Goal: Task Accomplishment & Management: Complete application form

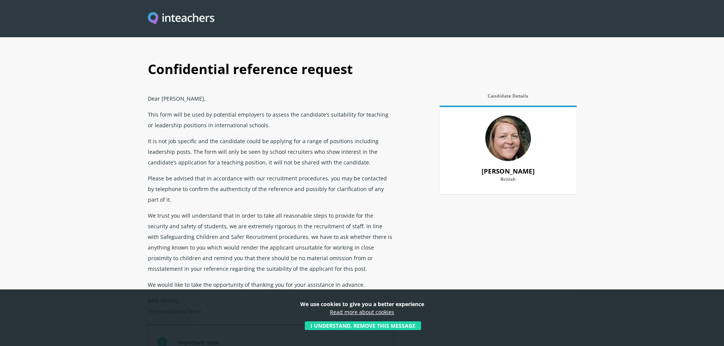
click at [365, 324] on button "I understand, remove this message" at bounding box center [363, 326] width 116 height 9
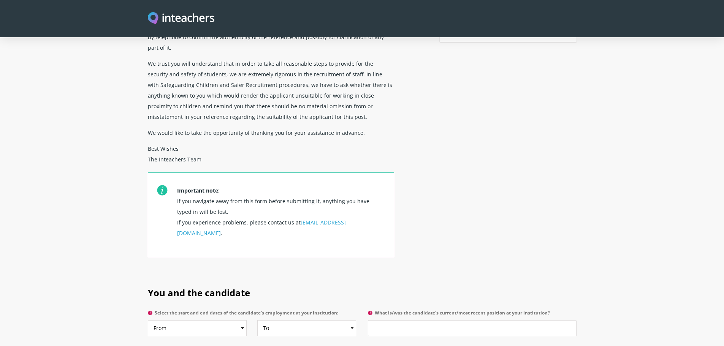
scroll to position [190, 0]
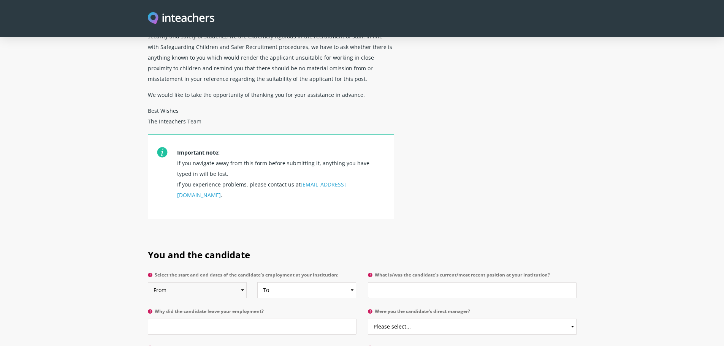
click at [205, 283] on select "From 2025 2024 2023 2022 2021 2020 2019 2018 2017 2016 2015 2014 2013 2012 2011…" at bounding box center [197, 291] width 99 height 16
click at [219, 278] on p "Select the start and end dates of the candidate's employment at your institutio…" at bounding box center [255, 288] width 214 height 37
click at [221, 283] on select "From 2025 2024 2023 2022 2021 2020 2019 2018 2017 2016 2015 2014 2013 2012 2011…" at bounding box center [197, 291] width 99 height 16
select select "2022"
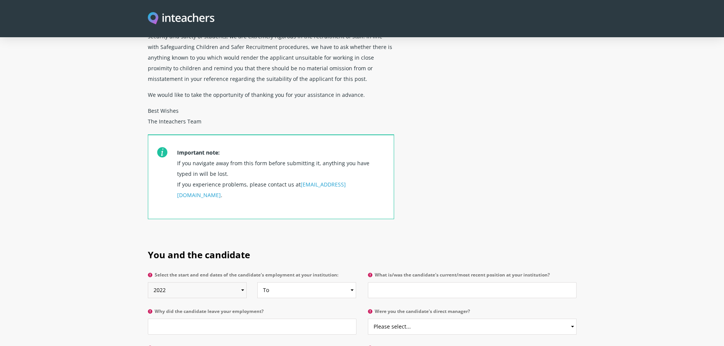
click at [148, 283] on select "From 2025 2024 2023 2022 2021 2020 2019 2018 2017 2016 2015 2014 2013 2012 2011…" at bounding box center [197, 291] width 99 height 16
click at [291, 283] on select "To Currently 2025 2024 2023 2022 2021 2020 2019 2018 2017 2016 2015 2014 2013 2…" at bounding box center [306, 291] width 99 height 16
select select "2025"
click at [257, 283] on select "To Currently 2025 2024 2023 2022 2021 2020 2019 2018 2017 2016 2015 2014 2013 2…" at bounding box center [306, 291] width 99 height 16
click at [496, 283] on input "What is/was the candidate's current/most recent position at your institution?" at bounding box center [472, 291] width 209 height 16
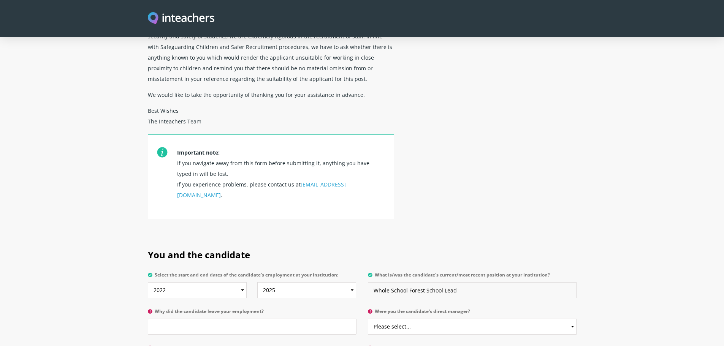
type input "Whole School Forest School Lead"
type input "Relocation"
select select "Yes"
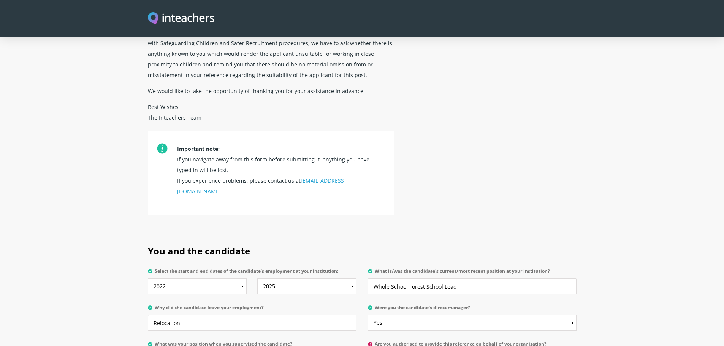
type input "Head of Pre-Prep"
select select "Yes"
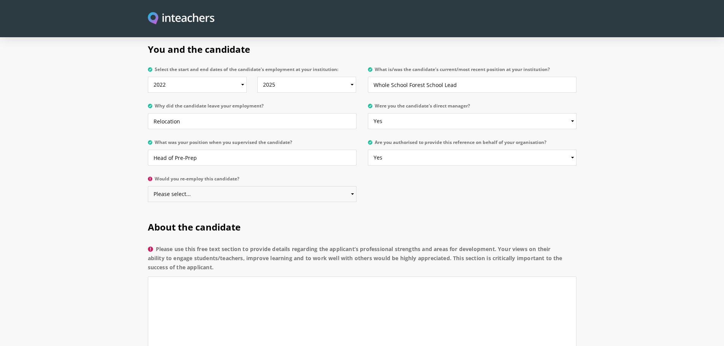
click at [232, 186] on select "Please select... Yes No" at bounding box center [252, 194] width 209 height 16
select select "Yes"
click at [148, 186] on select "Please select... Yes No" at bounding box center [252, 194] width 209 height 16
click at [255, 249] on label "Please use this free text section to provide details regarding the applicant’s …" at bounding box center [362, 261] width 429 height 32
click at [255, 277] on textarea "Please use this free text section to provide details regarding the applicant’s …" at bounding box center [362, 313] width 429 height 72
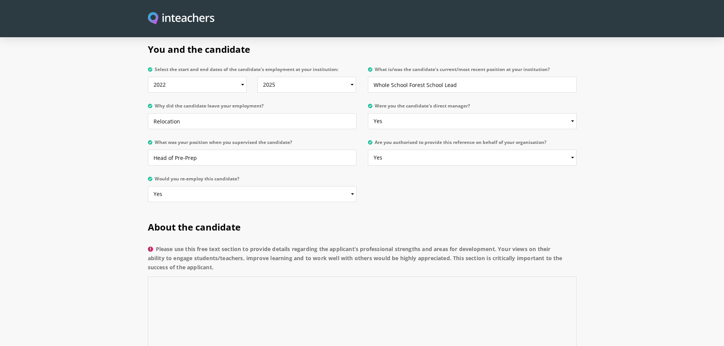
scroll to position [472, 0]
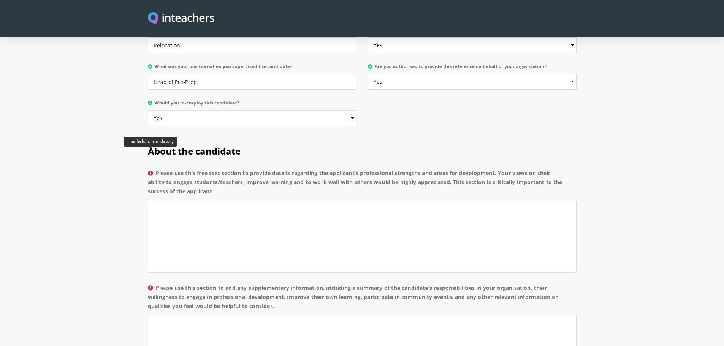
drag, startPoint x: 245, startPoint y: 175, endPoint x: 152, endPoint y: 151, distance: 95.8
click at [152, 169] on label "Please use this free text section to provide details regarding the applicant’s …" at bounding box center [362, 185] width 429 height 32
copy label "Please use this free text section to provide details regarding the applicant’s …"
click at [241, 284] on label "Please use this section to add any supplementary information, including a summa…" at bounding box center [362, 300] width 429 height 32
click at [292, 231] on textarea "Please use this free text section to provide details regarding the applicant’s …" at bounding box center [362, 237] width 429 height 72
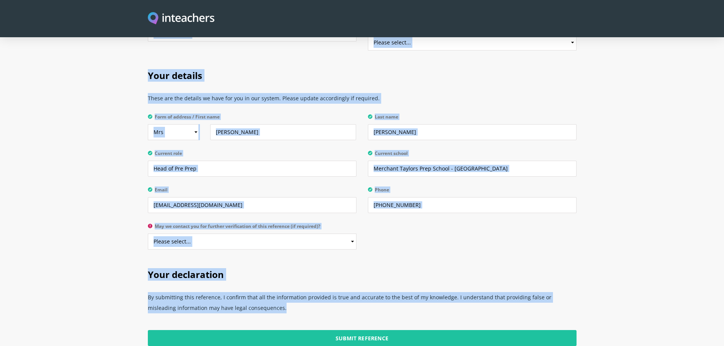
scroll to position [1543, 0]
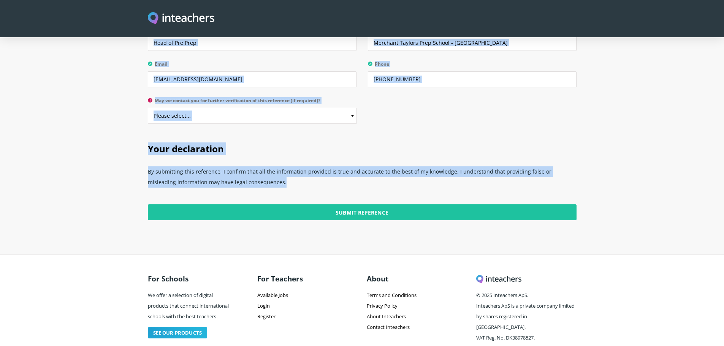
drag, startPoint x: 143, startPoint y: 129, endPoint x: 569, endPoint y: 167, distance: 428.4
copy form "Lorem ips dolorsita Consec adi elit sedd eius tempori ut laboree dolorem aliqua…"
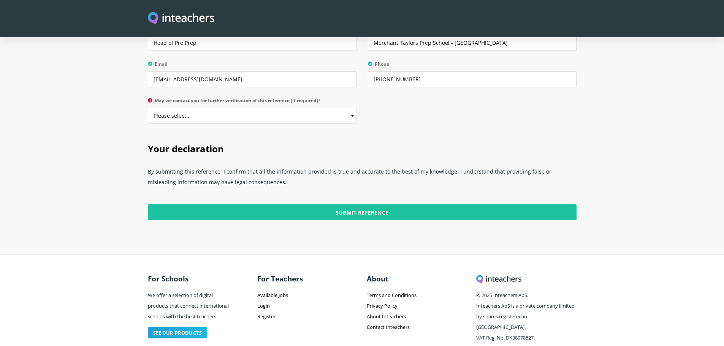
click at [298, 223] on section "Your declaration By submitting this reference, I confirm that all the informati…" at bounding box center [362, 193] width 724 height 123
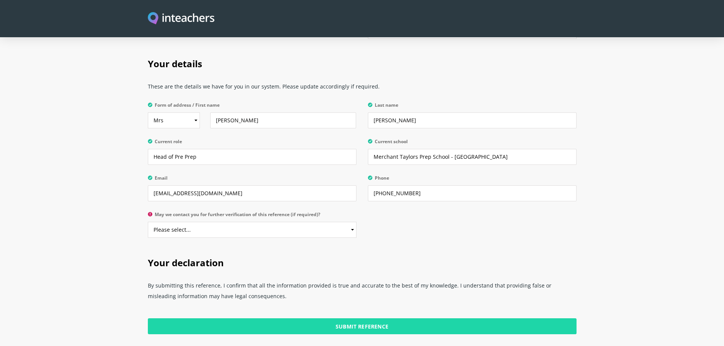
scroll to position [1391, 0]
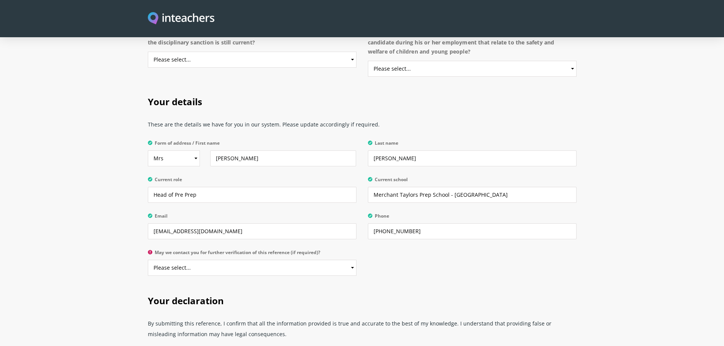
drag, startPoint x: 603, startPoint y: 250, endPoint x: 607, endPoint y: 249, distance: 3.8
click at [604, 250] on section "Your details These are the details we have for you in our system. Please update…" at bounding box center [362, 183] width 724 height 199
click at [269, 260] on select "Please select... Yes No" at bounding box center [252, 268] width 209 height 16
select select "Yes"
click at [148, 260] on select "Please select... Yes No" at bounding box center [252, 268] width 209 height 16
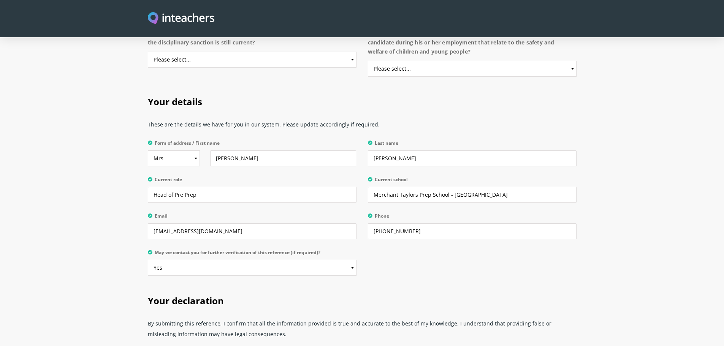
click at [402, 284] on h2 "Your declaration" at bounding box center [362, 300] width 429 height 32
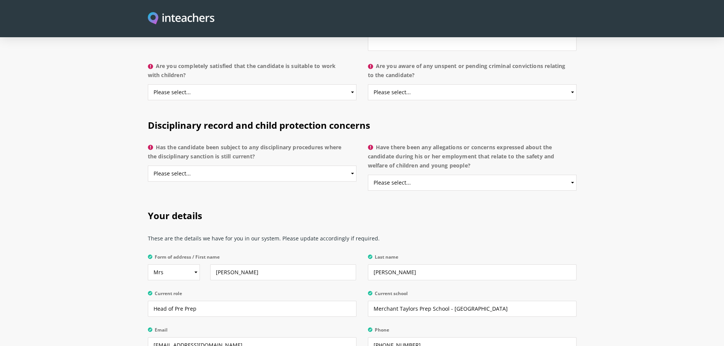
scroll to position [1163, 0]
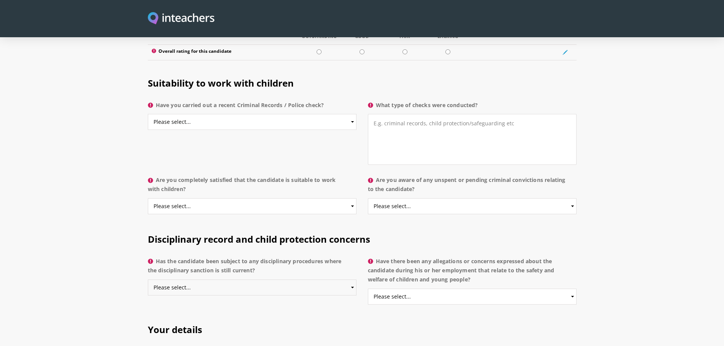
click at [294, 280] on select "Please select... Yes No Do not know" at bounding box center [252, 288] width 209 height 16
select select "No"
click at [148, 280] on select "Please select... Yes No Do not know" at bounding box center [252, 288] width 209 height 16
click at [451, 289] on select "Please select... Yes No Do not know" at bounding box center [472, 297] width 209 height 16
select select "No"
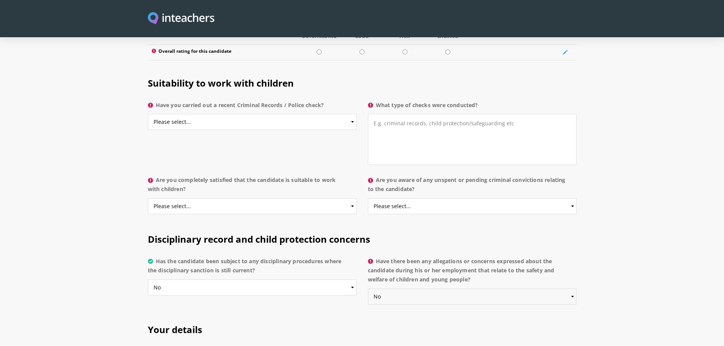
click at [368, 289] on select "Please select... Yes No Do not know" at bounding box center [472, 297] width 209 height 16
click at [462, 229] on h2 "Disciplinary record and child protection concerns" at bounding box center [362, 238] width 429 height 32
click at [468, 198] on select "Please select... Yes No Do not know" at bounding box center [472, 206] width 209 height 16
select select "No"
click at [368, 198] on select "Please select... Yes No Do not know" at bounding box center [472, 206] width 209 height 16
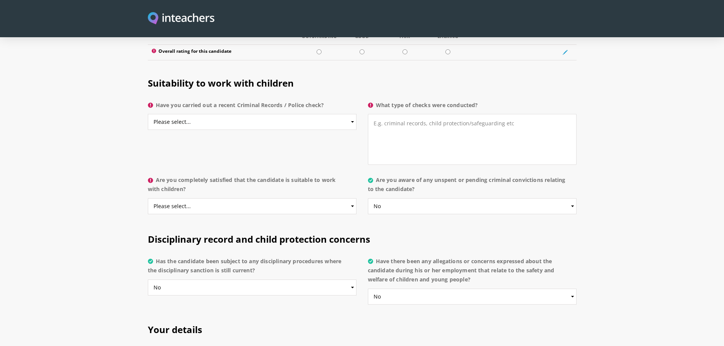
click at [459, 145] on p "What type of checks were conducted?" at bounding box center [469, 135] width 214 height 75
click at [476, 114] on textarea "What type of checks were conducted?" at bounding box center [472, 139] width 209 height 51
click at [204, 114] on select "Please select... Yes No Do not know" at bounding box center [252, 122] width 209 height 16
select select "Yes"
click at [148, 114] on select "Please select... Yes No Do not know" at bounding box center [252, 122] width 209 height 16
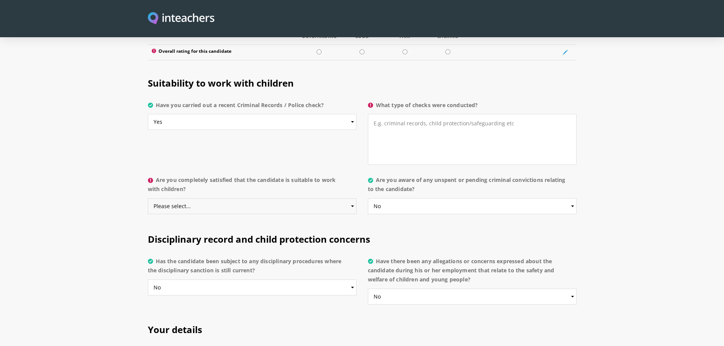
drag, startPoint x: 192, startPoint y: 183, endPoint x: 197, endPoint y: 192, distance: 10.7
click at [192, 198] on select "Please select... Yes No Do not know" at bounding box center [252, 206] width 209 height 16
select select "Yes"
click at [148, 198] on select "Please select... Yes No Do not know" at bounding box center [252, 206] width 209 height 16
click at [486, 129] on textarea "What type of checks were conducted?" at bounding box center [472, 139] width 209 height 51
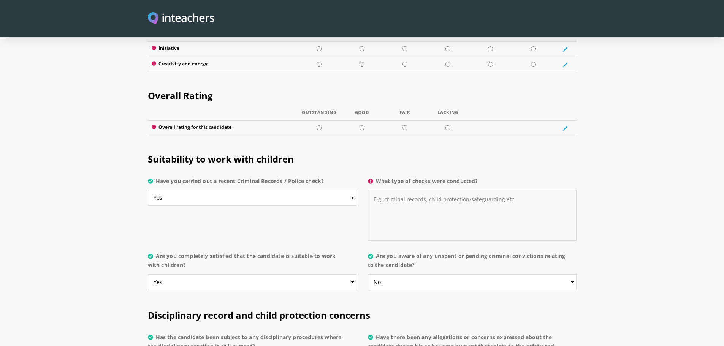
scroll to position [1049, 0]
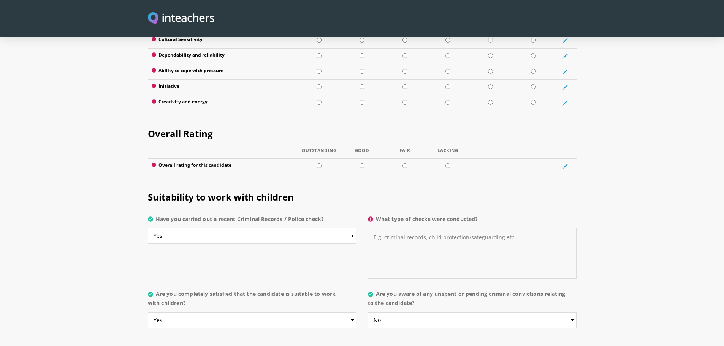
click at [527, 228] on textarea "What type of checks were conducted?" at bounding box center [472, 253] width 209 height 51
click at [457, 242] on textarea "What type of checks were conducted?" at bounding box center [472, 253] width 209 height 51
paste textarea "Enhanced DBS check, safeguarding checks, references"
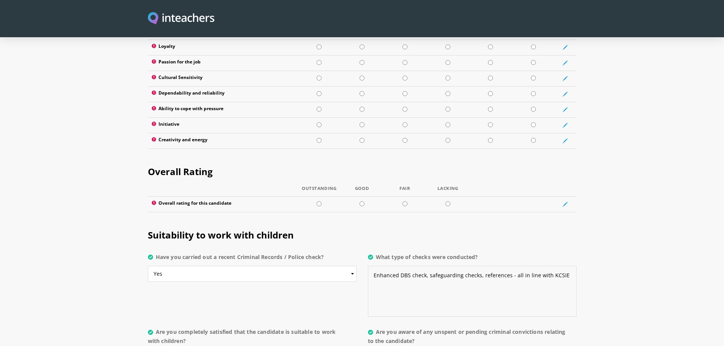
type textarea "Enhanced DBS check, safeguarding checks, references - all in line with KCSIE"
click at [521, 218] on h2 "Suitability to work with children" at bounding box center [362, 234] width 429 height 32
click at [323, 197] on td at bounding box center [319, 205] width 43 height 16
radio input "true"
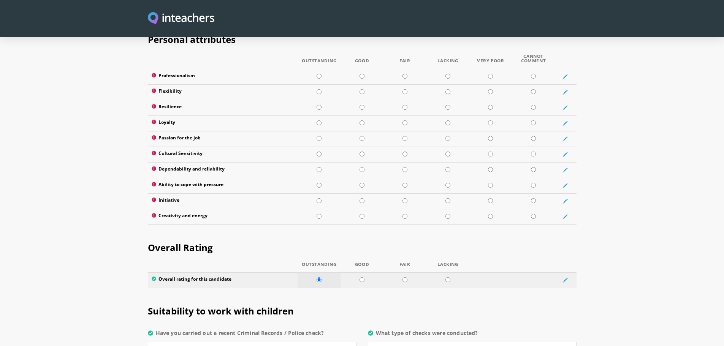
scroll to position [897, 0]
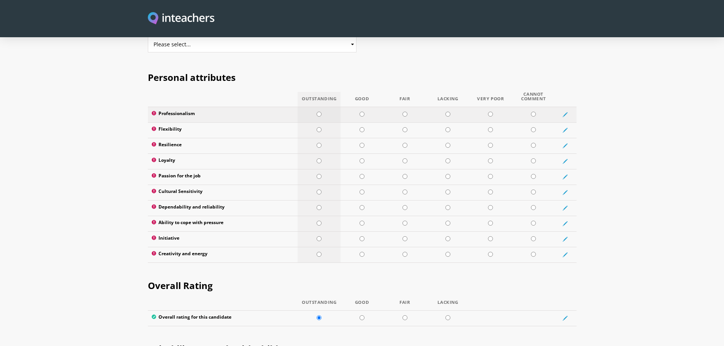
click at [329, 107] on td at bounding box center [319, 115] width 43 height 16
radio input "true"
click at [329, 122] on td at bounding box center [319, 130] width 43 height 16
radio input "true"
click at [327, 138] on td at bounding box center [319, 146] width 43 height 16
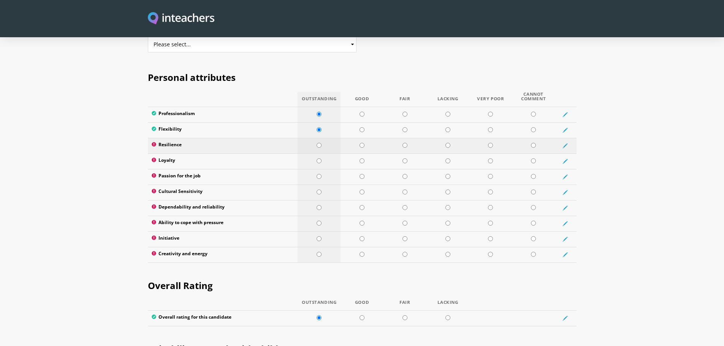
radio input "true"
click at [328, 154] on td at bounding box center [319, 162] width 43 height 16
radio input "true"
click at [327, 169] on td at bounding box center [319, 177] width 43 height 16
radio input "true"
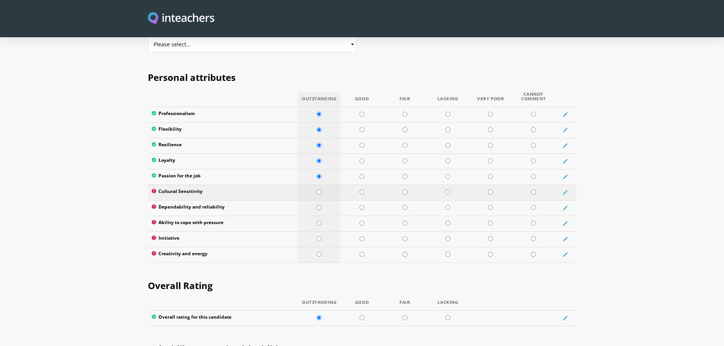
click at [326, 185] on td at bounding box center [319, 193] width 43 height 16
radio input "true"
click at [326, 200] on td at bounding box center [319, 208] width 43 height 16
radio input "true"
click at [333, 216] on td at bounding box center [319, 224] width 43 height 16
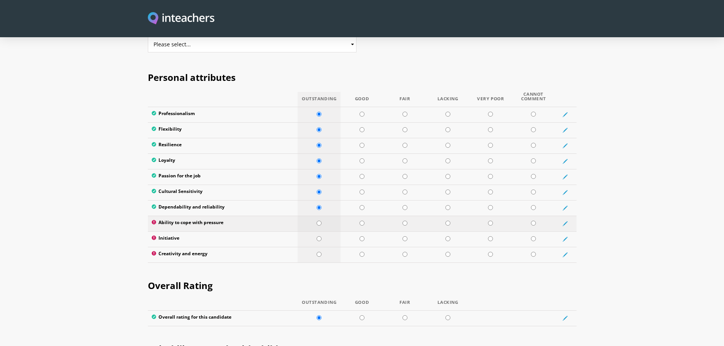
radio input "true"
click at [326, 232] on td at bounding box center [319, 240] width 43 height 16
radio input "true"
click at [325, 247] on td at bounding box center [319, 255] width 43 height 16
radio input "true"
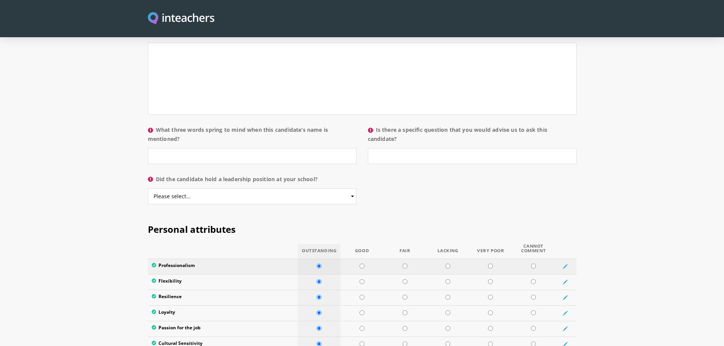
scroll to position [669, 0]
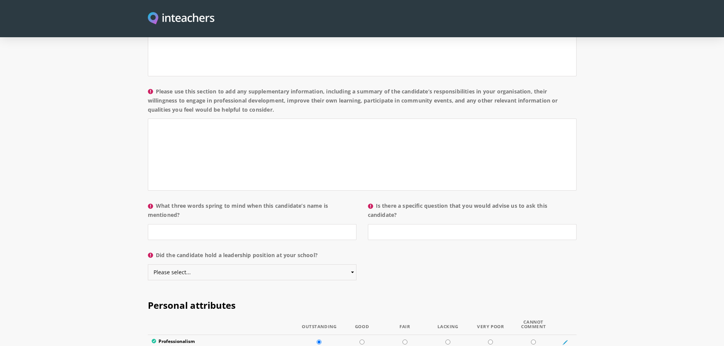
click at [325, 265] on select "Please select... Yes No" at bounding box center [252, 273] width 209 height 16
select select "No"
click at [148, 265] on select "Please select... Yes No" at bounding box center [252, 273] width 209 height 16
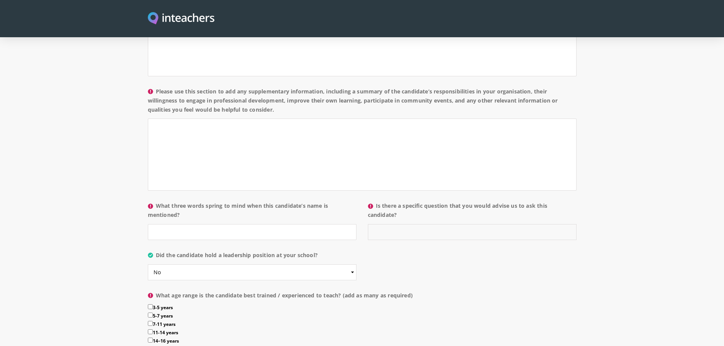
click at [510, 224] on input "Is there a specific question that you would advise us to ask this candidate?" at bounding box center [472, 232] width 209 height 16
click at [267, 224] on input "What three words spring to mind when this candidate’s name is mentioned?" at bounding box center [252, 232] width 209 height 16
click at [215, 224] on input "What three words spring to mind when this candidate’s name is mentioned?" at bounding box center [252, 232] width 209 height 16
paste input "Passionate, Inspirational, Committed."
type input "Passionate, Inspirational, Committed."
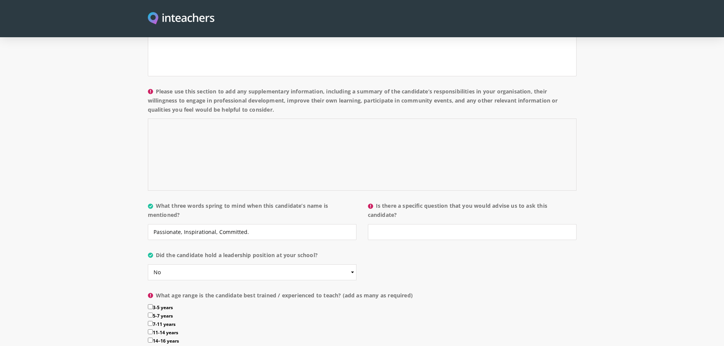
click at [244, 149] on textarea "Please use this section to add any supplementary information, including a summa…" at bounding box center [362, 155] width 429 height 72
click at [281, 135] on textarea "Please use this section to add any supplementary information, including a summa…" at bounding box center [362, 155] width 429 height 72
paste textarea "[PERSON_NAME]’s responsibilities include leading Forest School across the whole…"
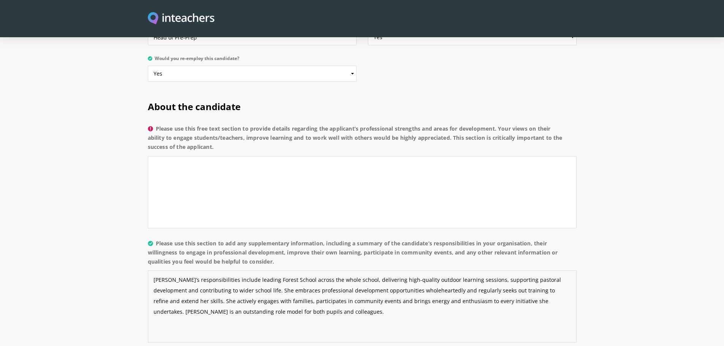
scroll to position [402, 0]
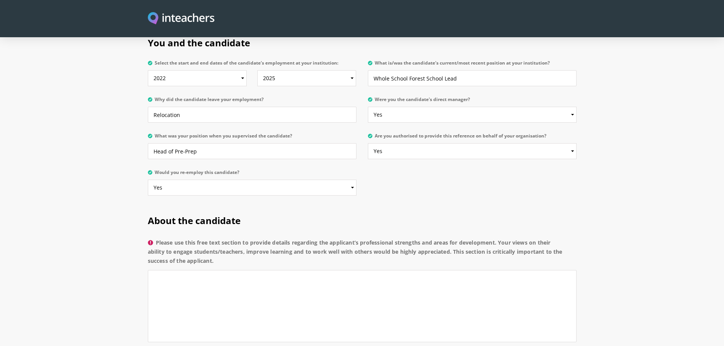
type textarea "[PERSON_NAME]’s responsibilities include leading Forest School across the whole…"
click at [277, 279] on textarea "Please use this free text section to provide details regarding the applicant’s …" at bounding box center [362, 306] width 429 height 72
drag, startPoint x: 202, startPoint y: 243, endPoint x: 208, endPoint y: 275, distance: 33.0
click at [208, 275] on p "Please use this free text section to provide details regarding the applicant’s …" at bounding box center [362, 292] width 429 height 115
click at [208, 275] on textarea "Please use this free text section to provide details regarding the applicant’s …" at bounding box center [362, 306] width 429 height 72
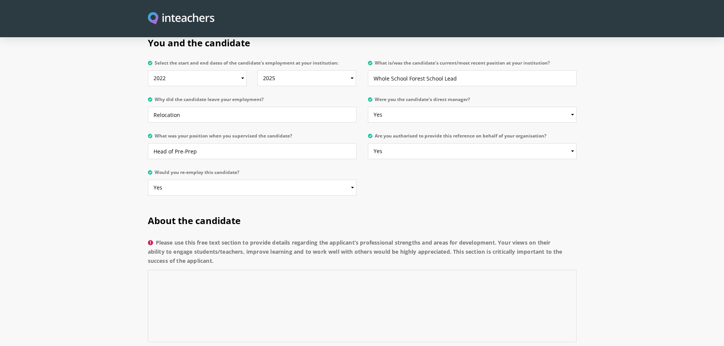
paste textarea "Loremip do s ametco adipisc eli seddoe temporinc utlabore etdol magnaaliquaenim…"
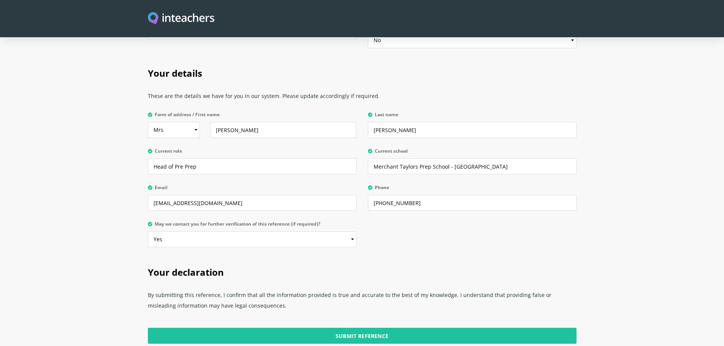
scroll to position [1857, 0]
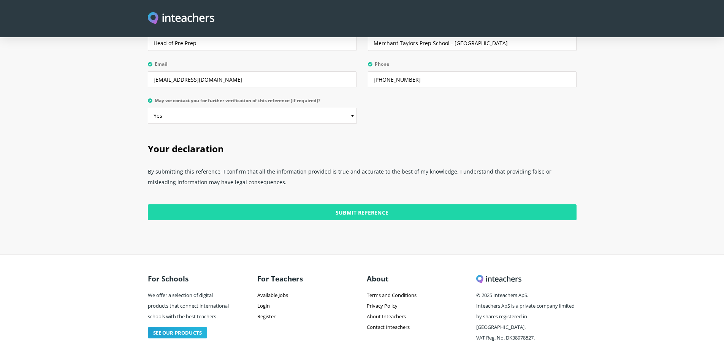
type textarea "Loremip do s ametco adipisc eli seddoe temporinc utlabore etdol magnaaliquaenim…"
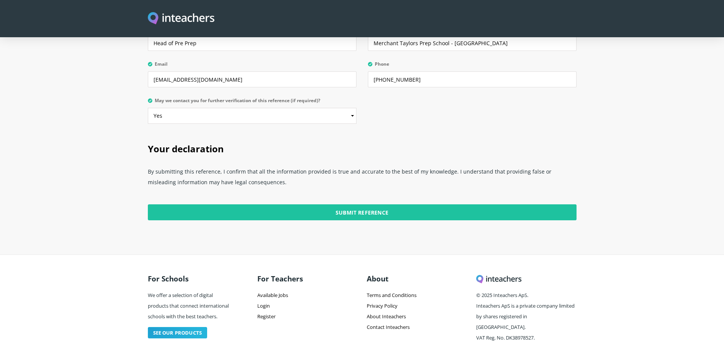
click at [387, 205] on input "Submit Reference" at bounding box center [362, 213] width 429 height 16
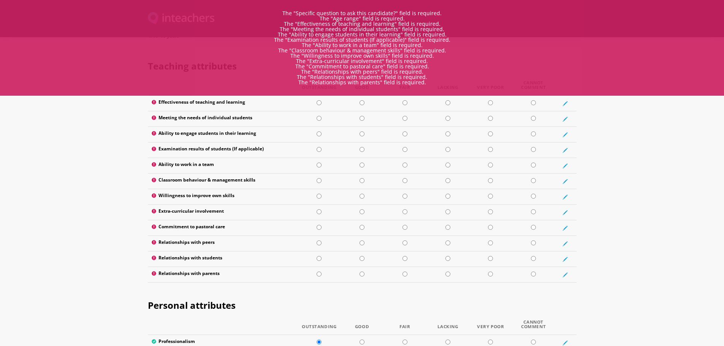
scroll to position [868, 0]
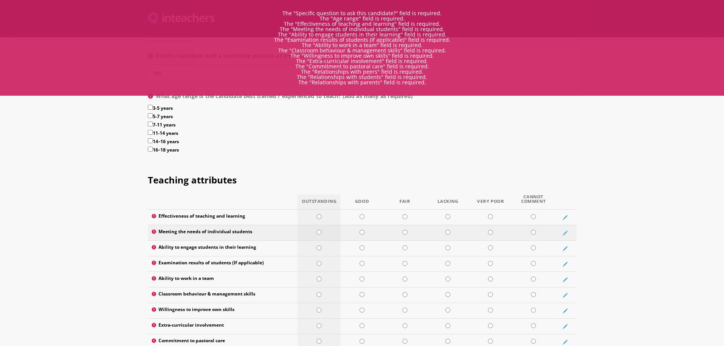
click at [322, 225] on td at bounding box center [319, 233] width 43 height 16
radio input "true"
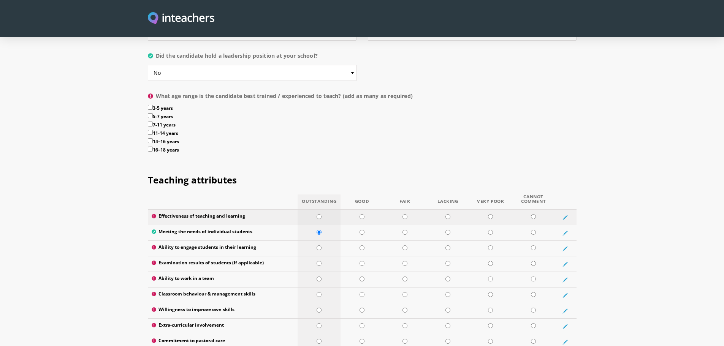
click at [324, 210] on td at bounding box center [319, 218] width 43 height 16
radio input "true"
click at [324, 210] on td at bounding box center [319, 218] width 43 height 16
click at [322, 246] on input "radio" at bounding box center [319, 248] width 5 height 5
radio input "true"
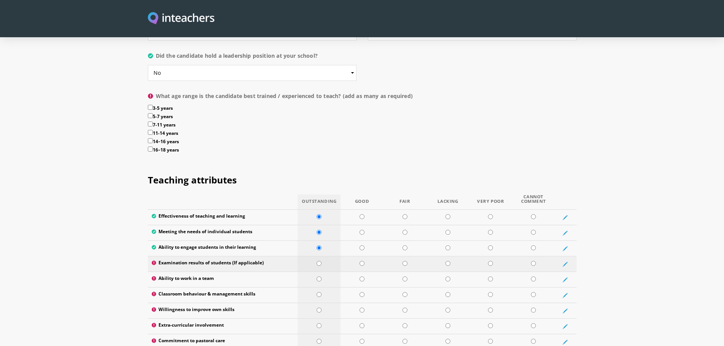
click at [324, 257] on td at bounding box center [319, 265] width 43 height 16
radio input "true"
click at [322, 257] on td at bounding box center [319, 265] width 43 height 16
click at [322, 272] on td at bounding box center [319, 280] width 43 height 16
radio input "true"
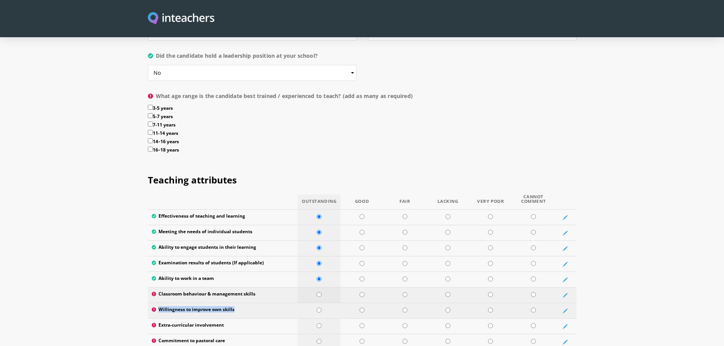
drag, startPoint x: 324, startPoint y: 283, endPoint x: 323, endPoint y: 277, distance: 5.8
click at [323, 280] on tbody "Effectiveness of teaching and learning Meeting the needs of individual students…" at bounding box center [362, 303] width 429 height 187
click at [323, 288] on td at bounding box center [319, 296] width 43 height 16
radio input "true"
click at [319, 308] on input "radio" at bounding box center [319, 310] width 5 height 5
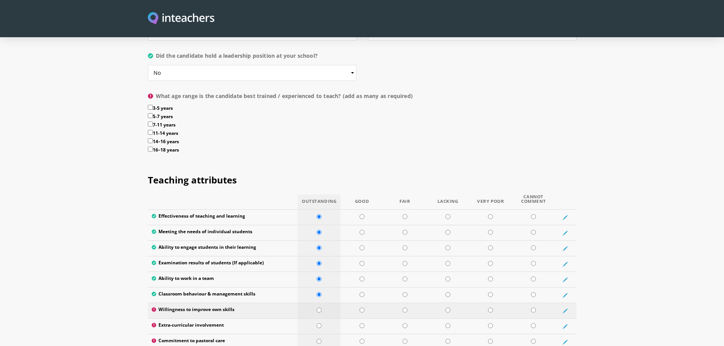
radio input "true"
click at [318, 324] on input "radio" at bounding box center [319, 326] width 5 height 5
radio input "true"
click at [316, 335] on td at bounding box center [319, 343] width 43 height 16
radio input "true"
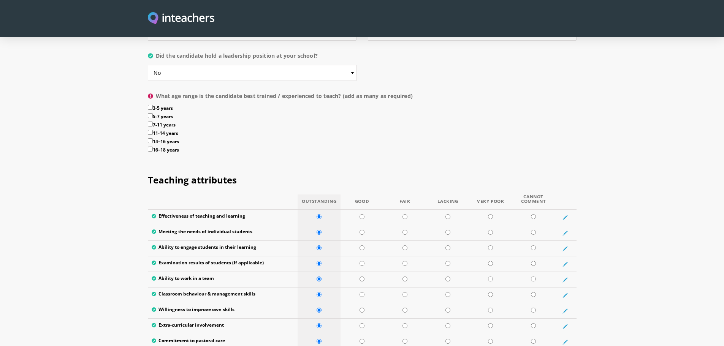
radio input "true"
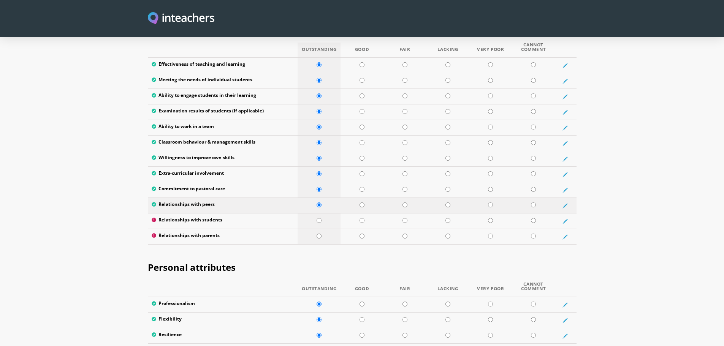
scroll to position [1096, 0]
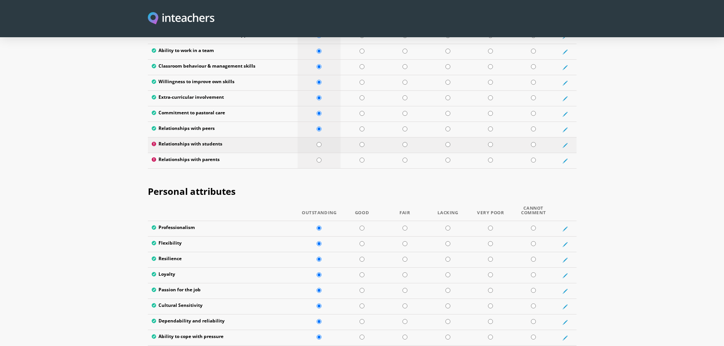
click at [320, 138] on td at bounding box center [319, 146] width 43 height 16
radio input "true"
click at [319, 158] on input "radio" at bounding box center [319, 160] width 5 height 5
radio input "true"
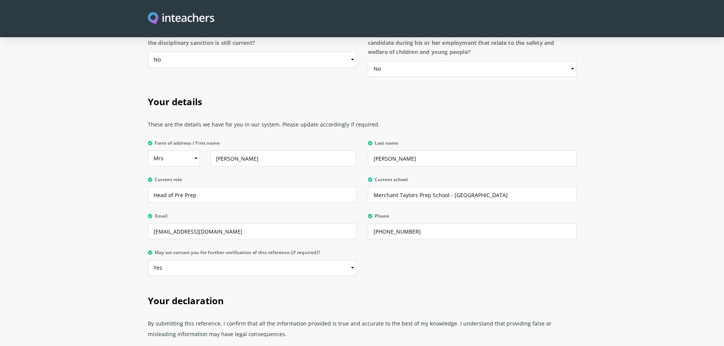
scroll to position [1819, 0]
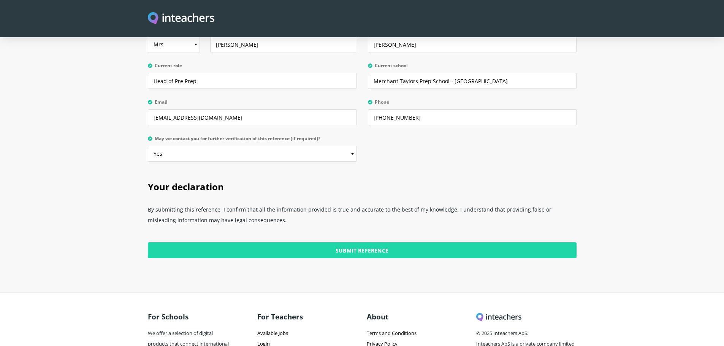
click at [266, 243] on input "Submit Reference" at bounding box center [362, 251] width 429 height 16
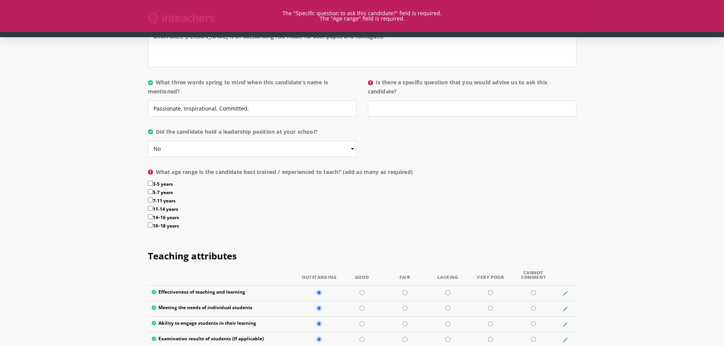
scroll to position [602, 0]
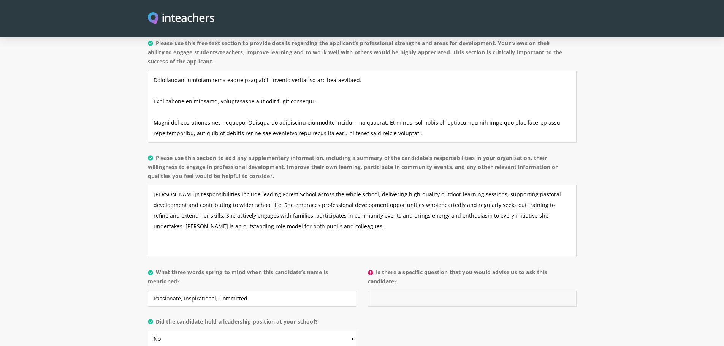
click at [476, 291] on input "Is there a specific question that you would advise us to ask this candidate?" at bounding box center [472, 299] width 209 height 16
click at [481, 291] on input "Is there a specific question that you would advise us to ask this candidate?" at bounding box center [472, 299] width 209 height 16
click at [441, 291] on input "Is there a specific question that you would advise us to ask this candidate?" at bounding box center [472, 299] width 209 height 16
paste input "“How do you adapt your teaching to engage children across a wide age range, fro…"
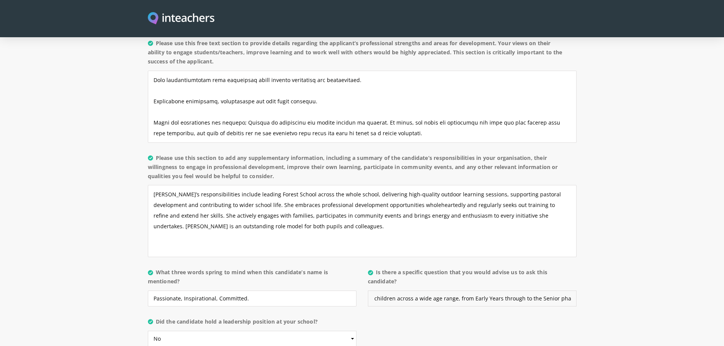
click at [540, 291] on input "“How do you adapt your teaching to engage children across a wide age range, fro…" at bounding box center [472, 299] width 209 height 16
click at [539, 291] on input "“How do you adapt your teaching to engage children across a wide age range, fro…" at bounding box center [472, 299] width 209 height 16
type input "How do you adapt your teaching to engage children across a wide age range, from…"
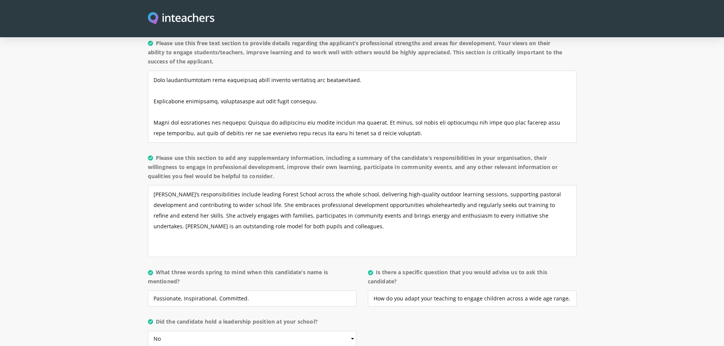
click at [617, 277] on section "About the candidate Please use this free text section to provide details regard…" at bounding box center [362, 216] width 724 height 425
drag, startPoint x: 526, startPoint y: 291, endPoint x: 524, endPoint y: 278, distance: 12.8
click at [524, 284] on p "Is there a specific question that you would advise us to ask this candidate? Ho…" at bounding box center [469, 289] width 214 height 49
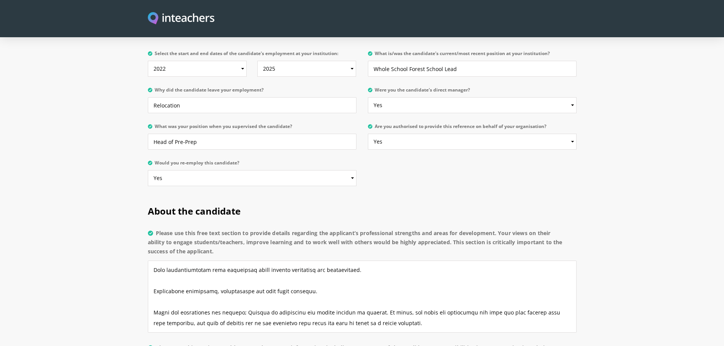
scroll to position [336, 0]
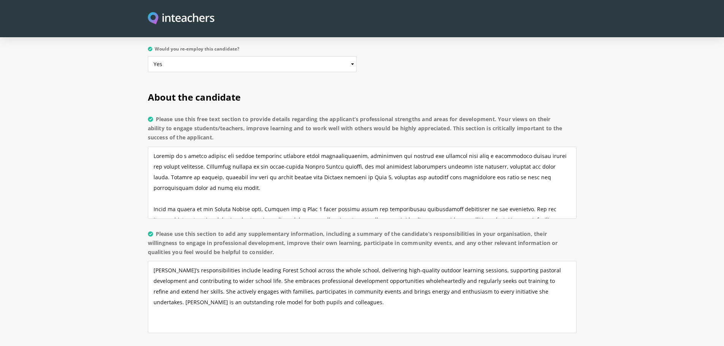
scroll to position [706, 0]
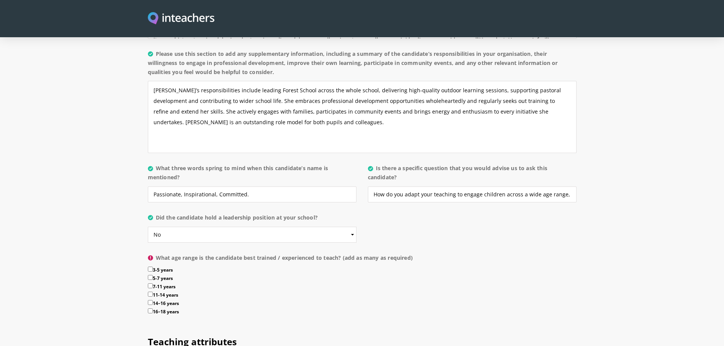
click at [165, 267] on label "3-5 years" at bounding box center [362, 271] width 429 height 8
click at [153, 267] on input "3-5 years" at bounding box center [150, 269] width 5 height 5
checkbox input "true"
click at [162, 275] on label "5-7 years" at bounding box center [362, 279] width 429 height 8
click at [153, 275] on input "5-7 years" at bounding box center [150, 277] width 5 height 5
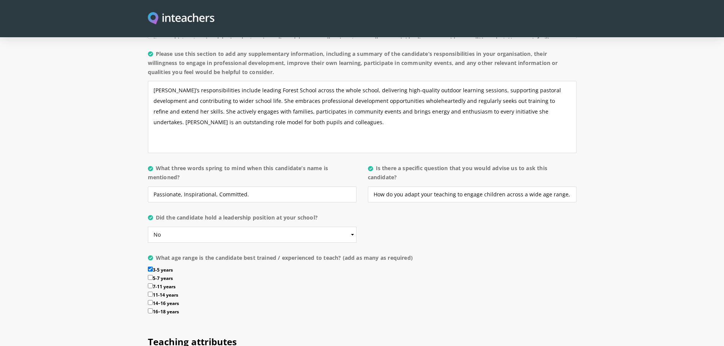
checkbox input "true"
click at [159, 284] on label "7-11 years" at bounding box center [362, 288] width 429 height 8
click at [153, 284] on input "7-11 years" at bounding box center [150, 286] width 5 height 5
checkbox input "true"
click at [158, 292] on label "11-14 years" at bounding box center [362, 296] width 429 height 8
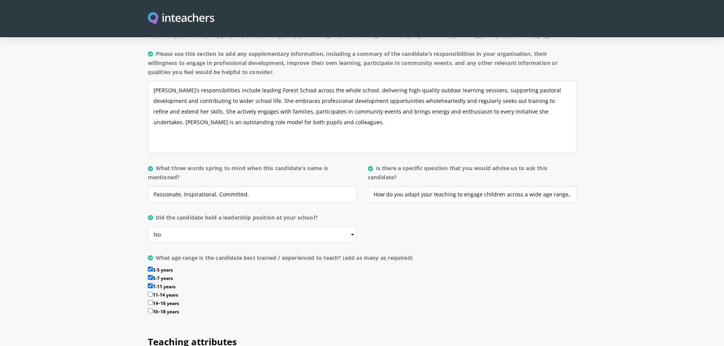
click at [153, 292] on input "11-14 years" at bounding box center [150, 294] width 5 height 5
checkbox input "true"
click at [130, 284] on section "About the candidate Please use this free text section to provide details regard…" at bounding box center [362, 112] width 724 height 425
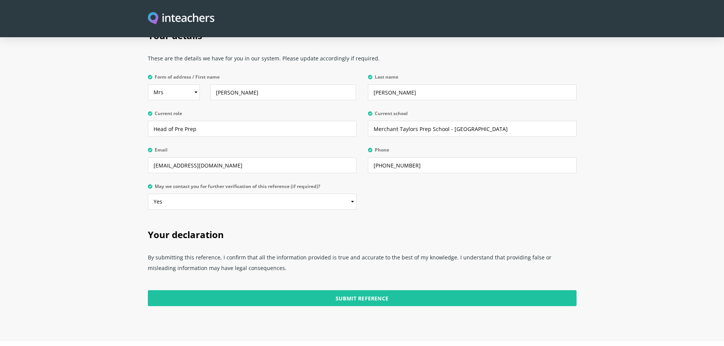
scroll to position [1847, 0]
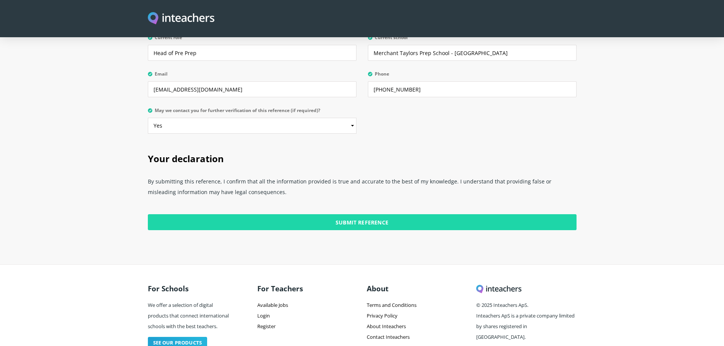
click at [252, 214] on input "Submit Reference" at bounding box center [362, 222] width 429 height 16
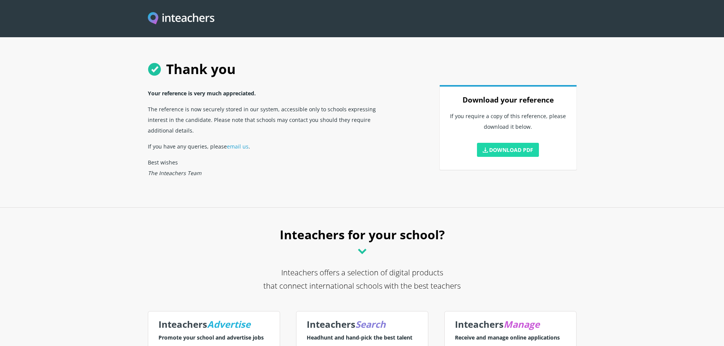
click at [484, 149] on icon at bounding box center [485, 150] width 5 height 5
